Goal: Transaction & Acquisition: Purchase product/service

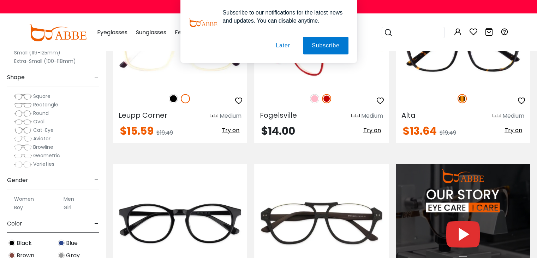
scroll to position [670, 0]
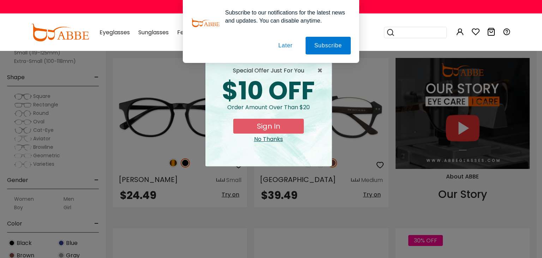
click at [282, 48] on button "Later" at bounding box center [286, 46] width 32 height 18
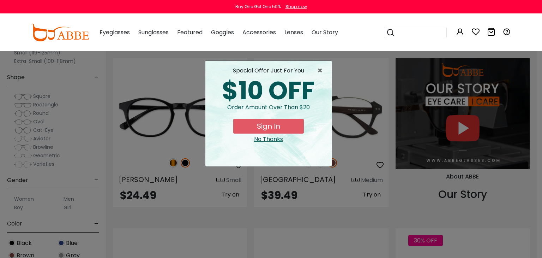
click at [316, 68] on div "special offer just for you" at bounding box center [268, 70] width 115 height 8
click at [321, 71] on span "×" at bounding box center [321, 70] width 9 height 8
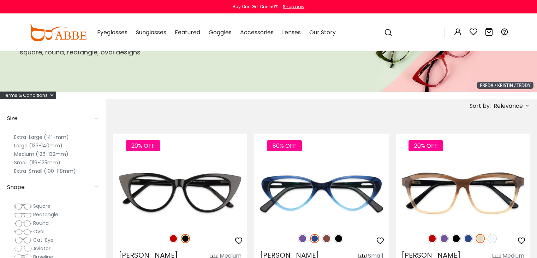
scroll to position [0, 0]
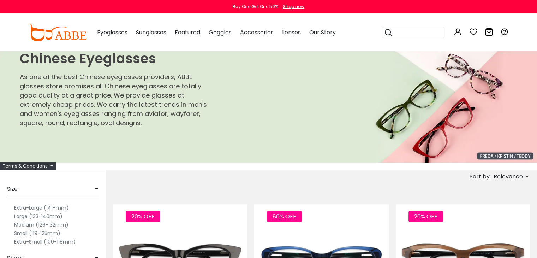
click at [490, 175] on div "Sort by: Relevance Relevance New Arrivals Best Sellers Prices High To Low Price…" at bounding box center [485, 176] width 88 height 13
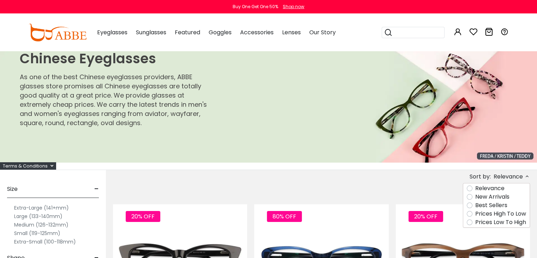
scroll to position [71, 0]
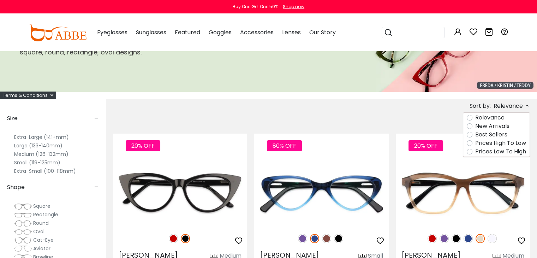
click at [476, 150] on label "Prices Low To High" at bounding box center [500, 151] width 51 height 8
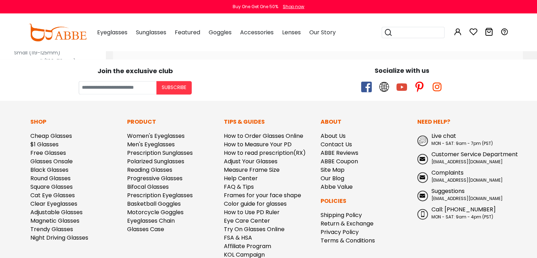
scroll to position [3667, 0]
